Goal: Transaction & Acquisition: Purchase product/service

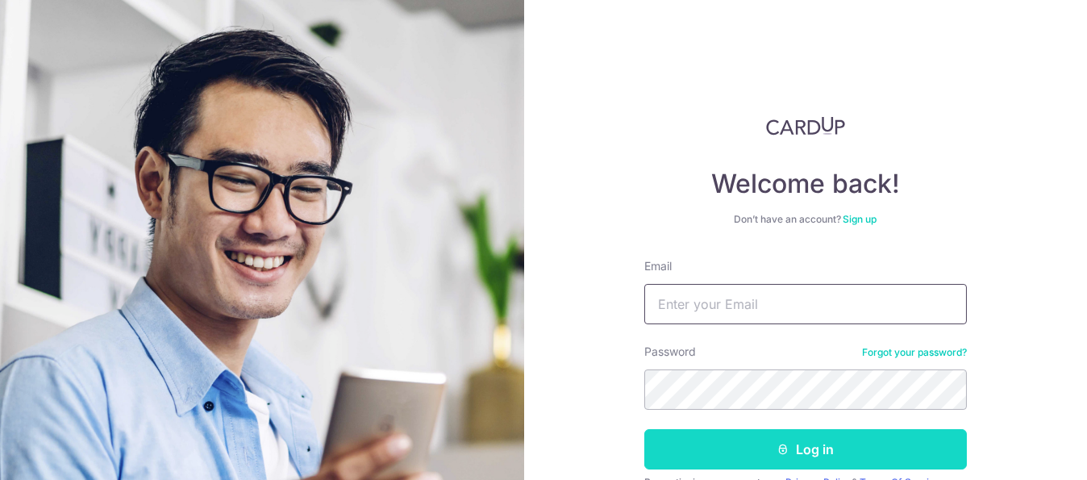
type input "telljohnong@gmail.com"
click at [803, 452] on button "Log in" at bounding box center [805, 449] width 322 height 40
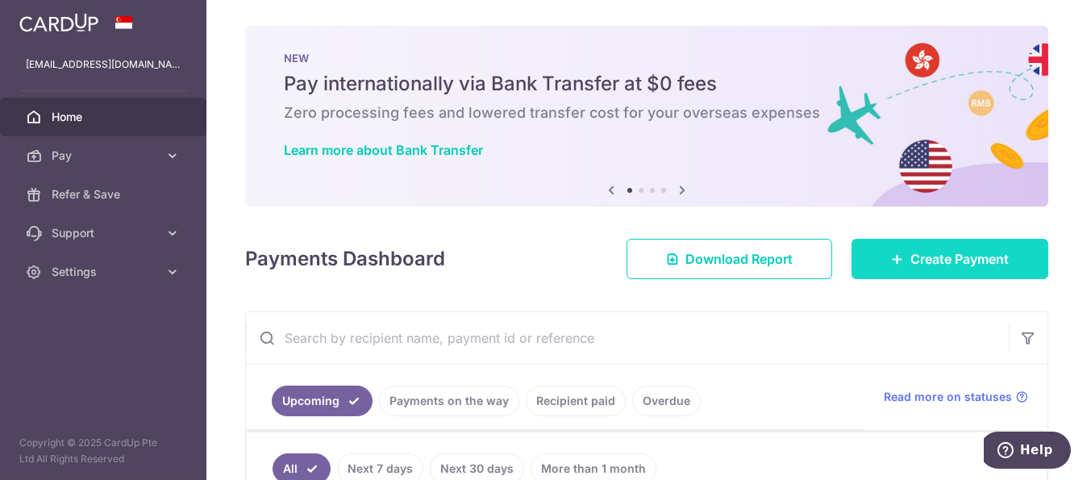
click at [967, 250] on span "Create Payment" at bounding box center [959, 258] width 98 height 19
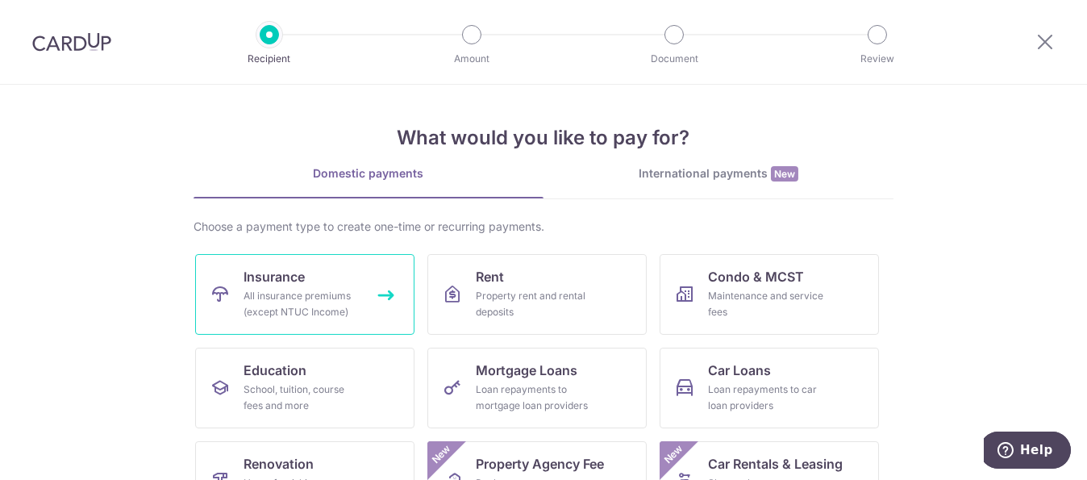
click at [360, 314] on link "Insurance All insurance premiums (except NTUC Income)" at bounding box center [304, 294] width 219 height 81
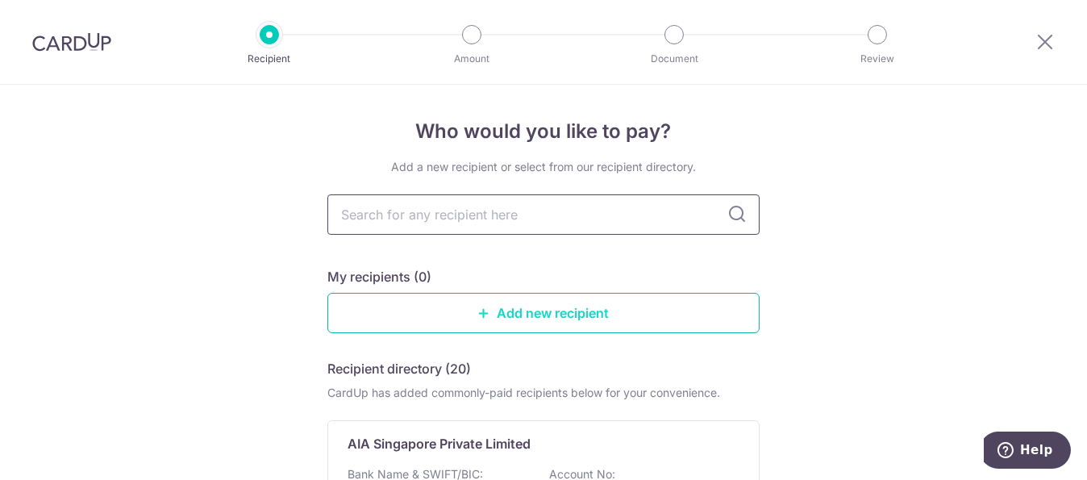
scroll to position [268, 0]
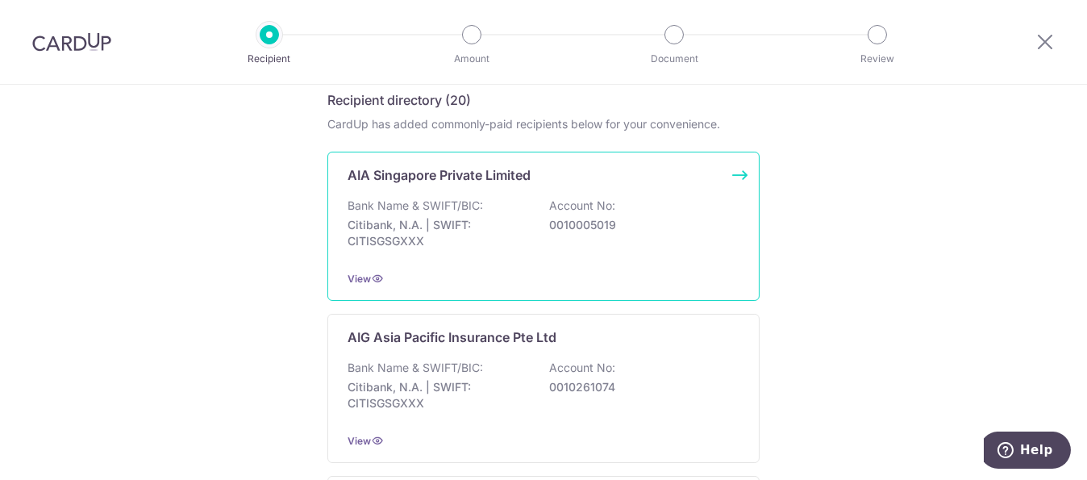
click at [447, 213] on div "Bank Name & SWIFT/BIC: Citibank, N.A. | SWIFT: CITISGSGXXX Account No: 00100050…" at bounding box center [543, 228] width 392 height 60
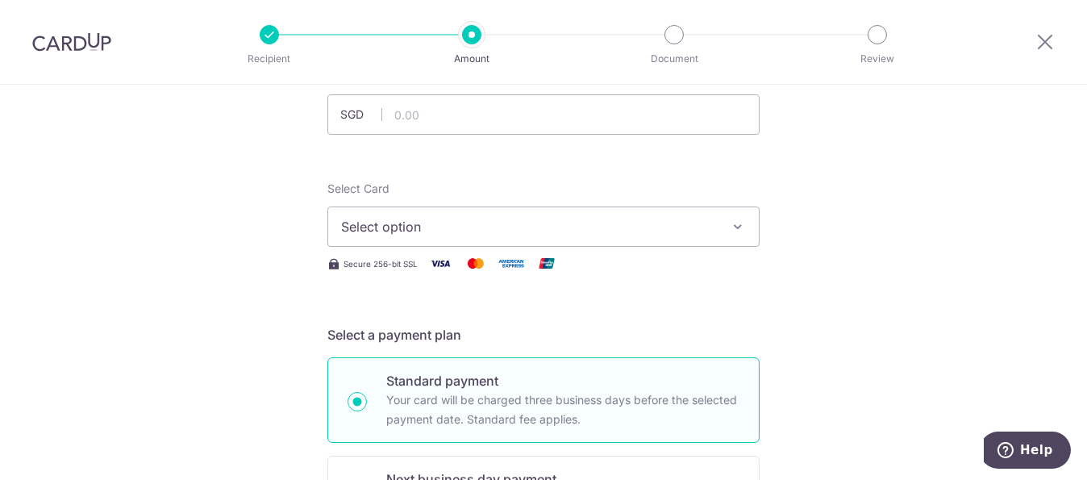
scroll to position [120, 0]
click at [457, 114] on input "text" at bounding box center [543, 117] width 432 height 40
type input "403.65"
click at [436, 235] on span "Select option" at bounding box center [529, 228] width 376 height 19
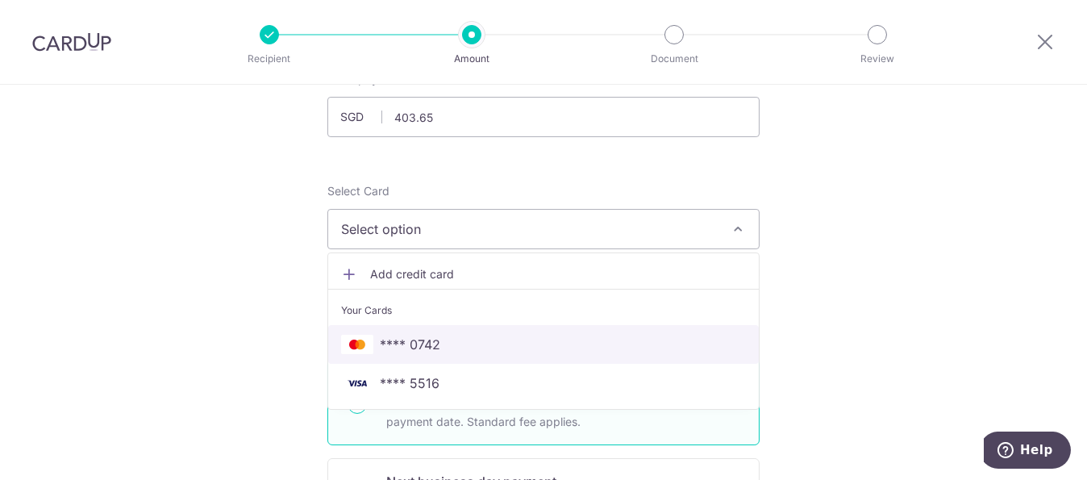
click at [439, 340] on span "**** 0742" at bounding box center [543, 344] width 405 height 19
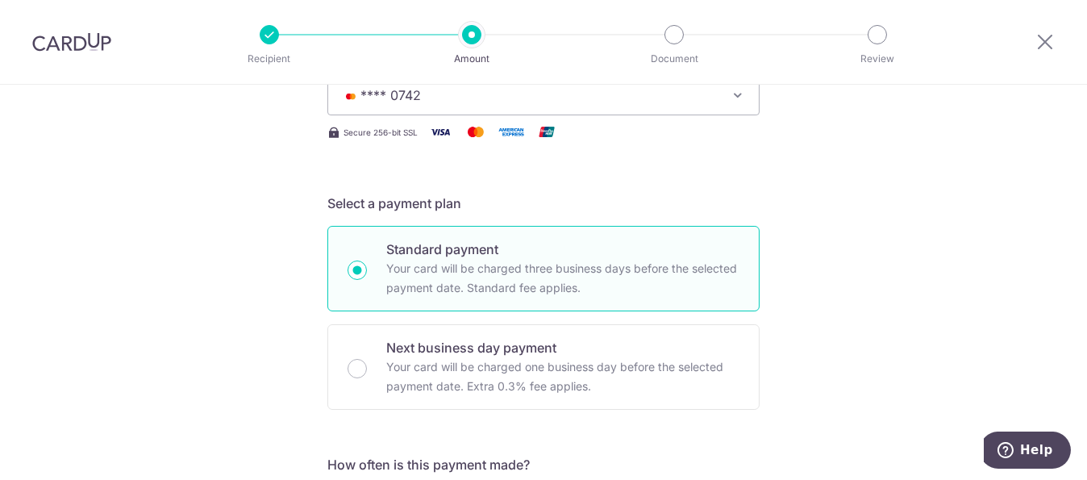
scroll to position [389, 0]
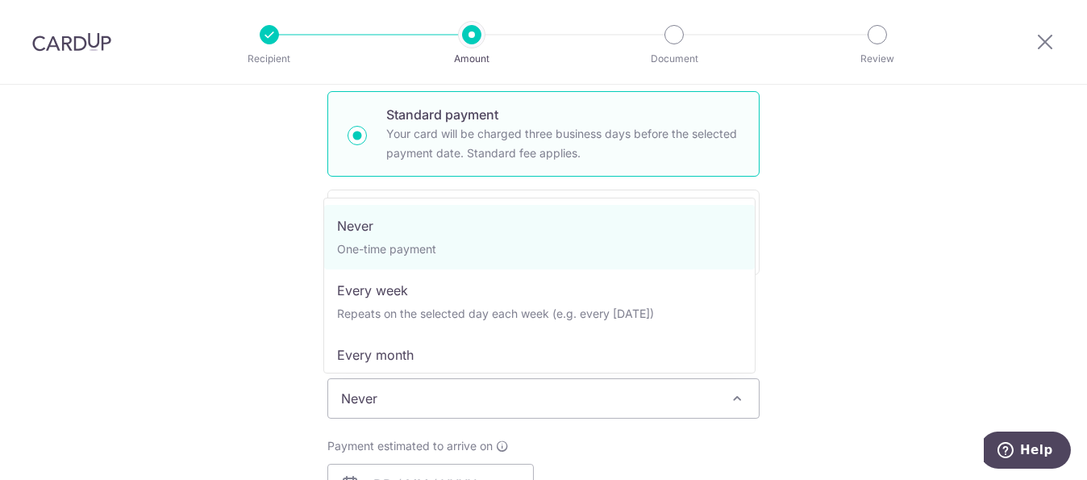
click at [391, 397] on span "Never" at bounding box center [543, 398] width 430 height 39
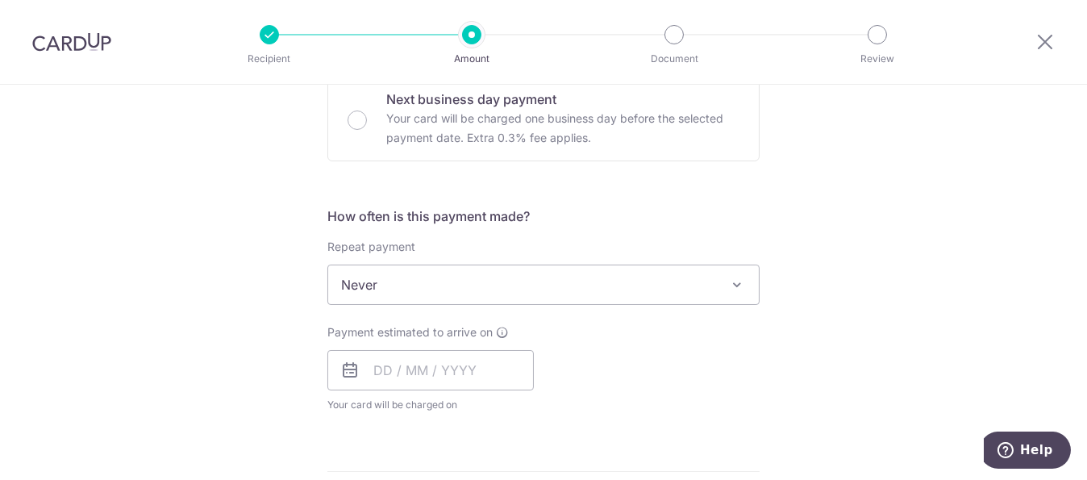
scroll to position [523, 0]
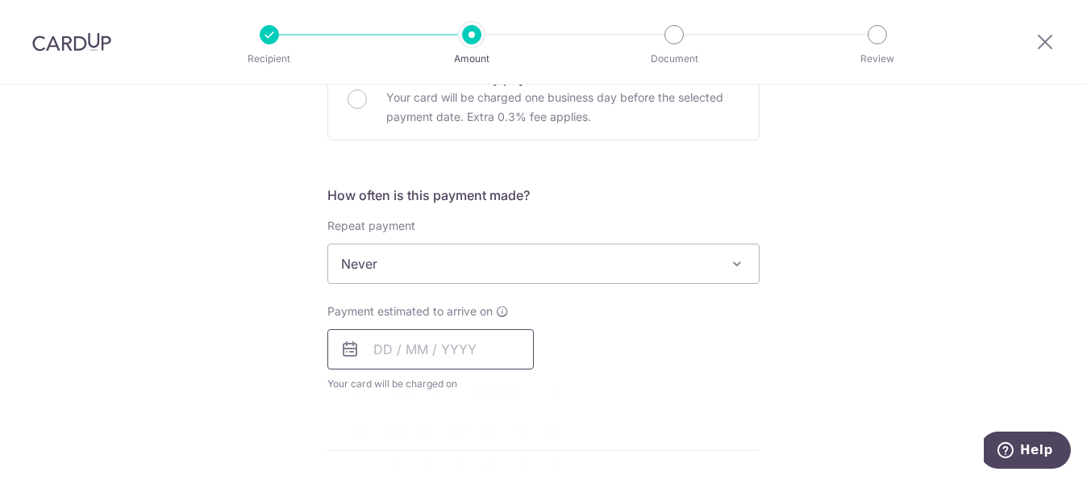
click at [411, 331] on input "text" at bounding box center [430, 349] width 206 height 40
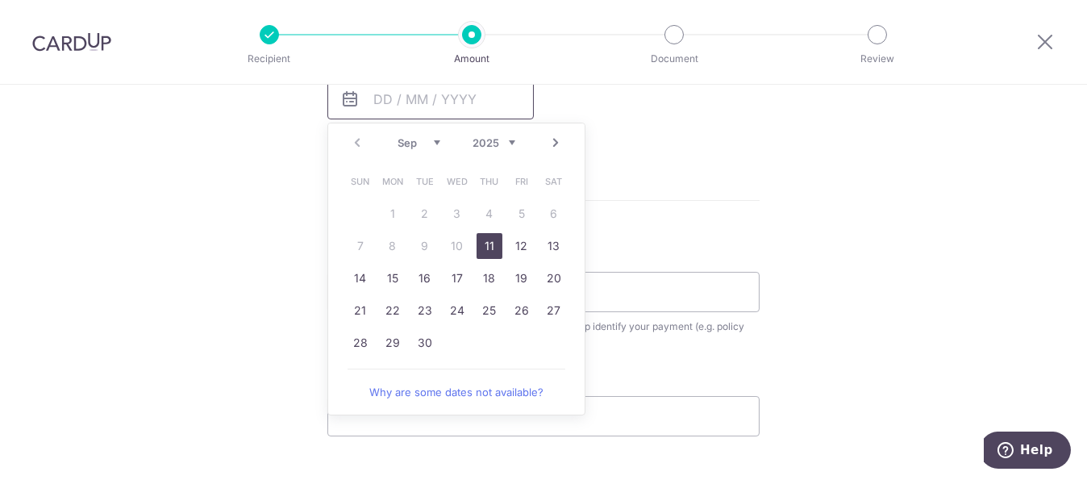
scroll to position [792, 0]
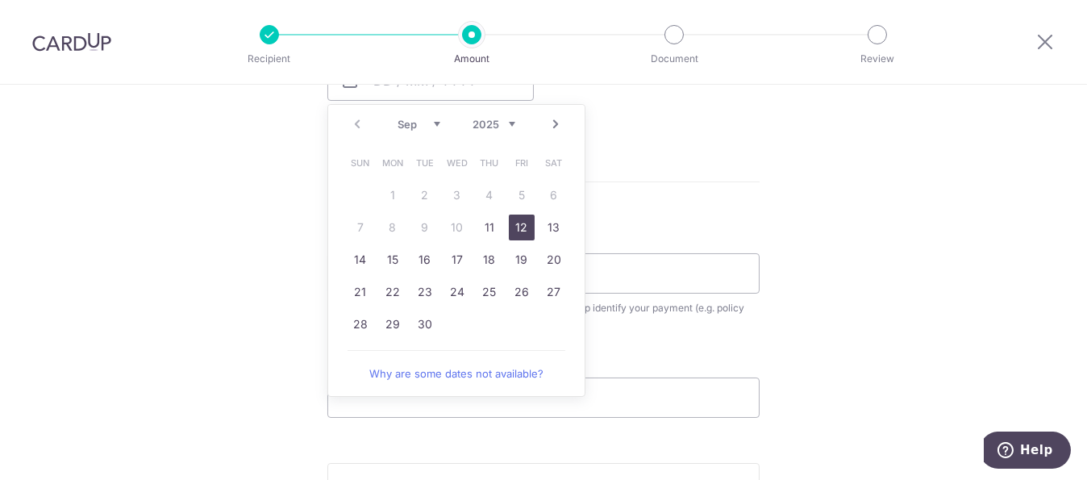
click at [517, 228] on link "12" at bounding box center [522, 227] width 26 height 26
type input "12/09/2025"
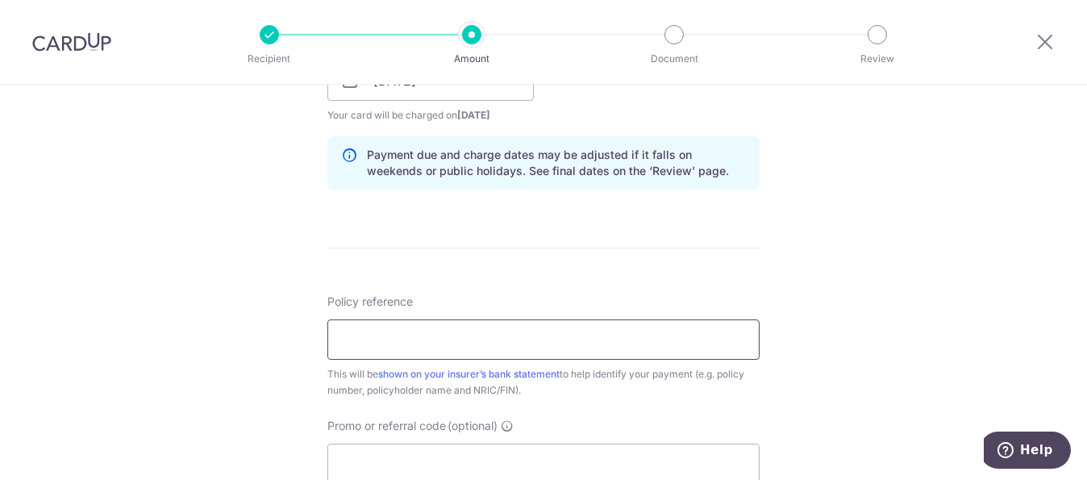
click at [476, 334] on input "Policy reference" at bounding box center [543, 339] width 432 height 40
paste input "L544620755"
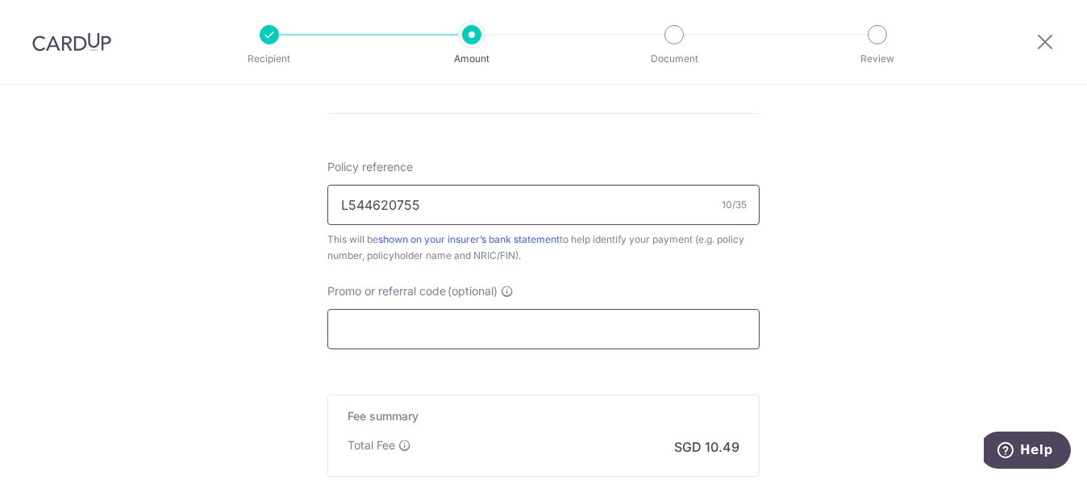
type input "L544620755"
click at [556, 310] on input "Promo or referral code (optional)" at bounding box center [543, 329] width 432 height 40
click at [559, 328] on input "Promo or referral code (optional)" at bounding box center [543, 329] width 432 height 40
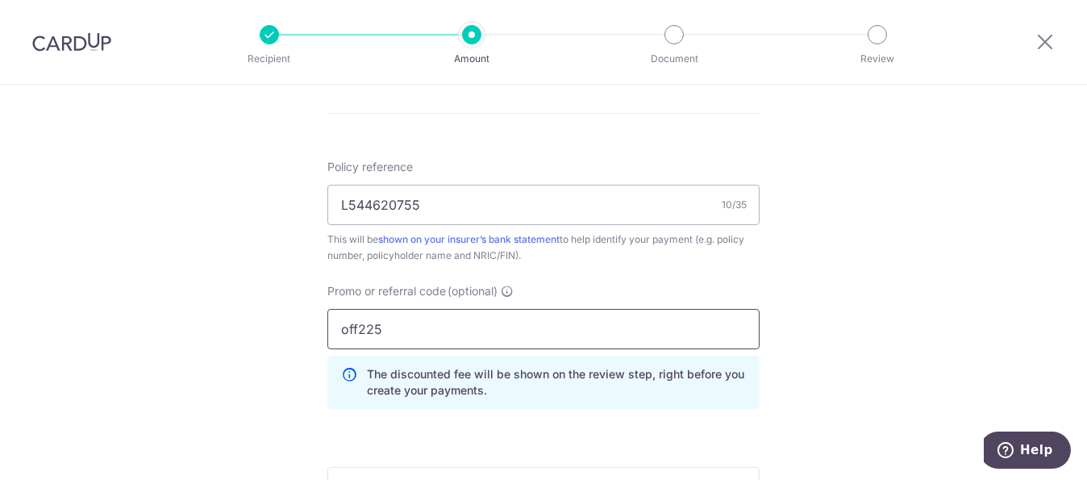
scroll to position [1195, 0]
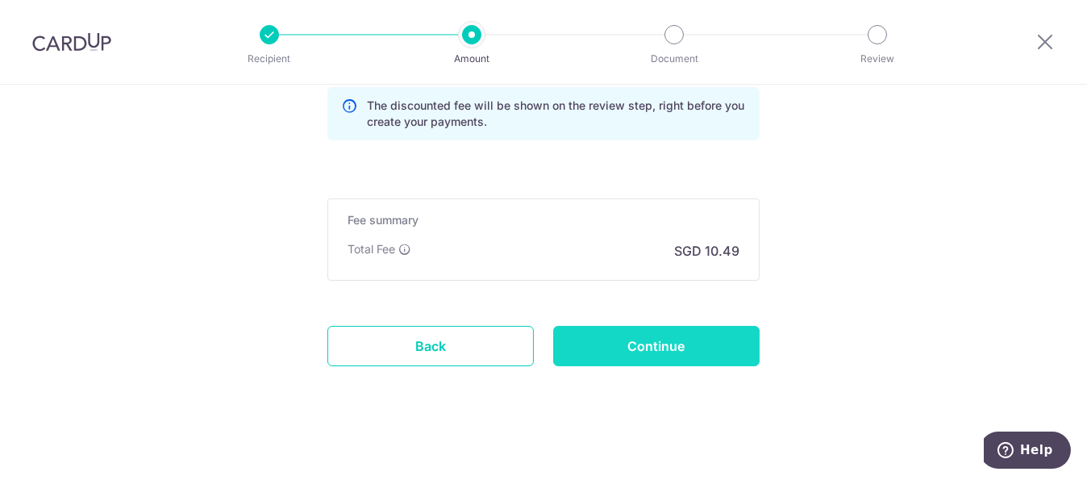
type input "off225"
click at [574, 335] on input "Continue" at bounding box center [656, 346] width 206 height 40
type input "Create Schedule"
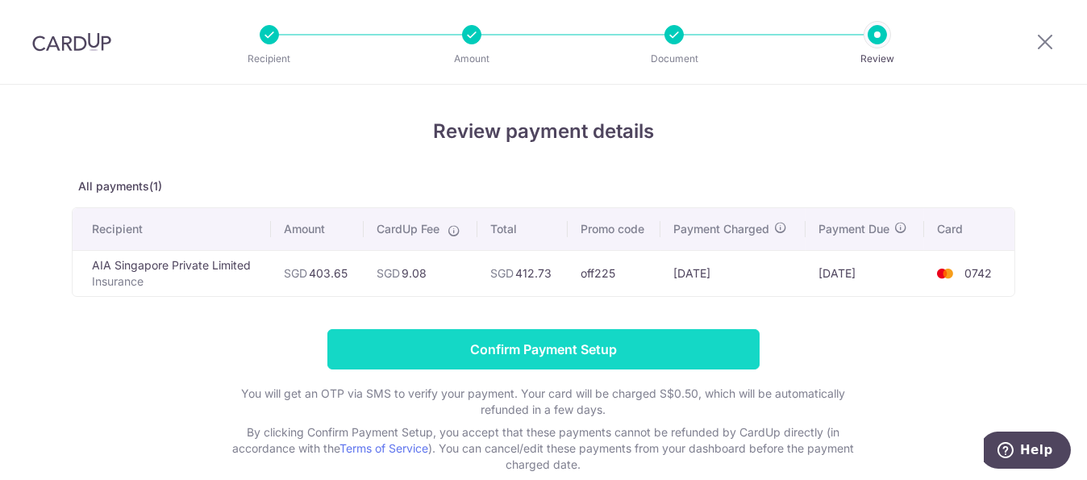
click at [564, 335] on input "Confirm Payment Setup" at bounding box center [543, 349] width 432 height 40
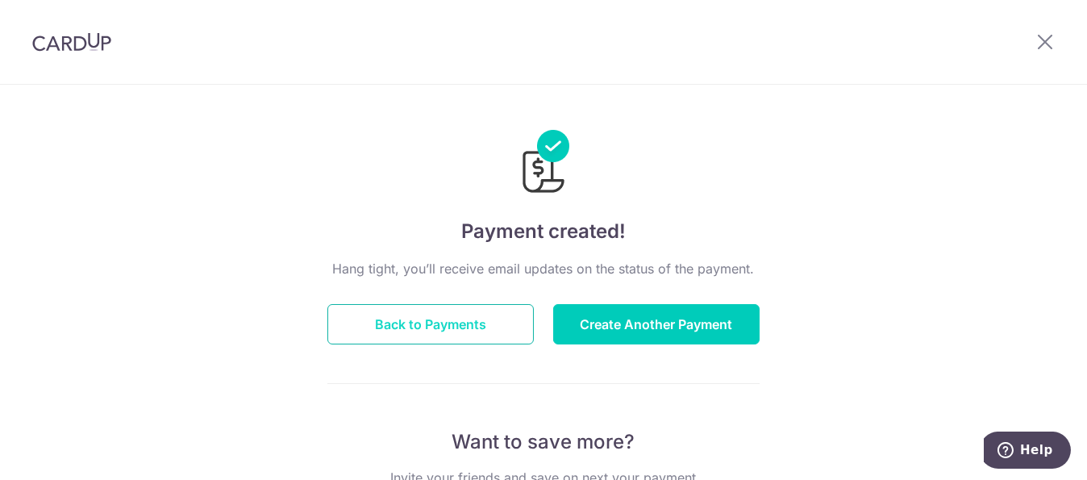
click at [485, 333] on button "Back to Payments" at bounding box center [430, 324] width 206 height 40
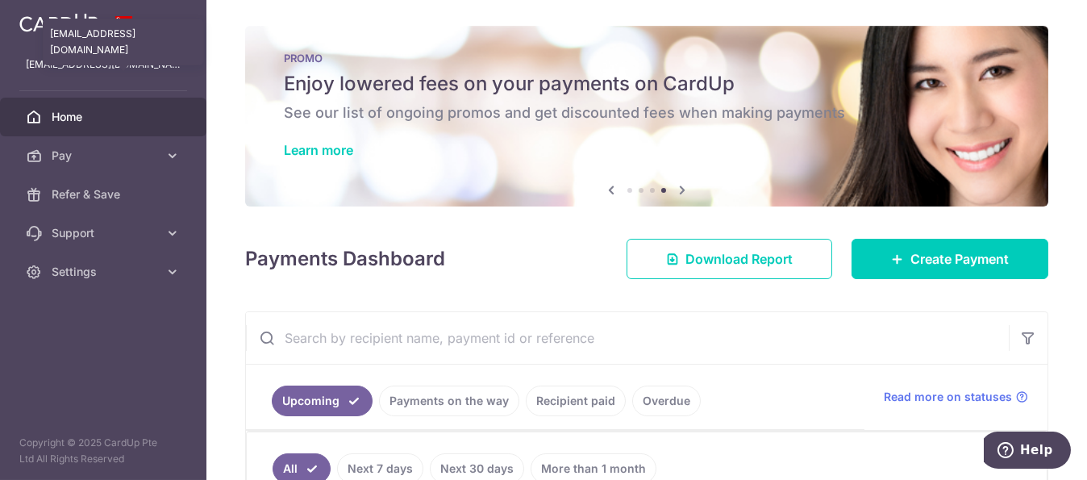
click at [85, 66] on p "telljohnong@gmail.com" at bounding box center [103, 64] width 155 height 16
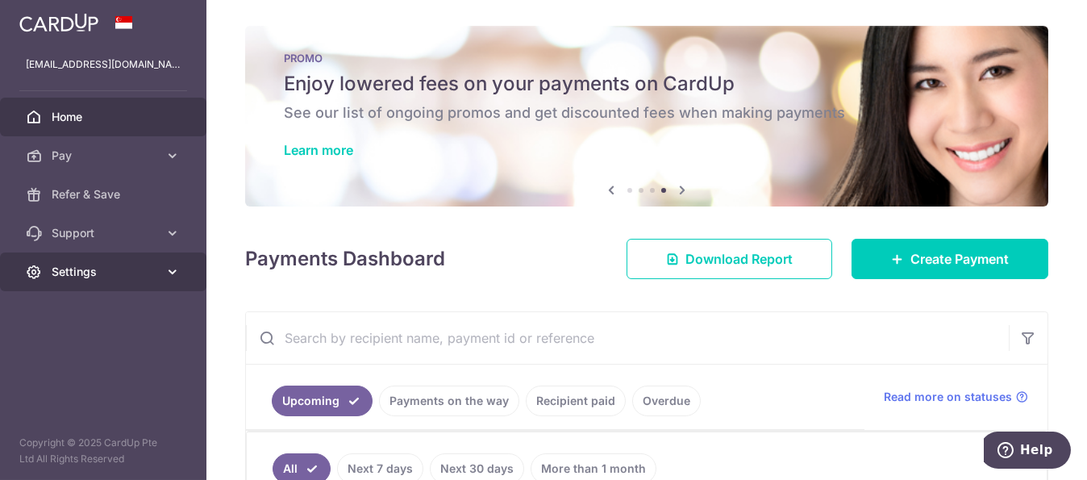
click at [165, 259] on link "Settings" at bounding box center [103, 271] width 206 height 39
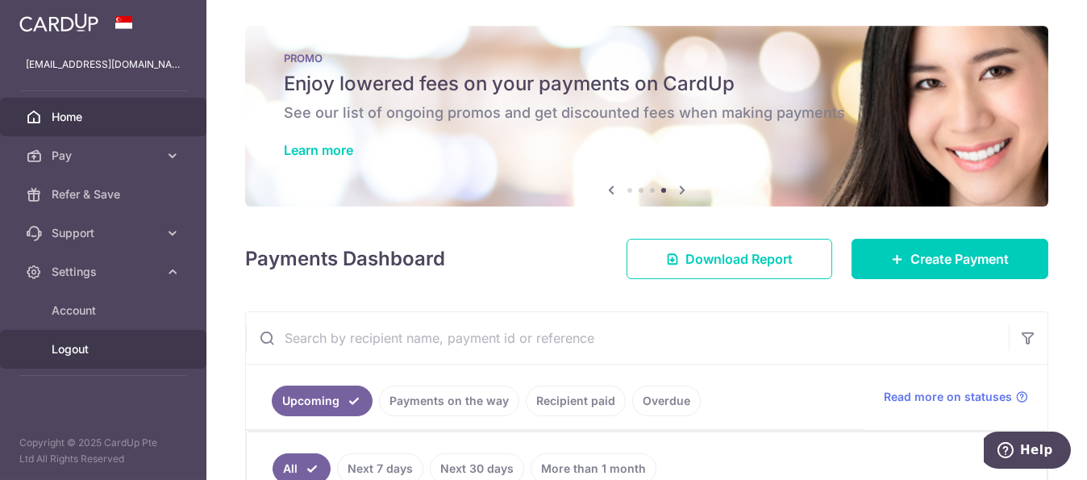
click at [77, 351] on span "Logout" at bounding box center [105, 349] width 106 height 16
